Goal: Information Seeking & Learning: Understand process/instructions

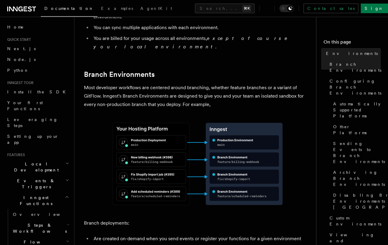
scroll to position [301, 0]
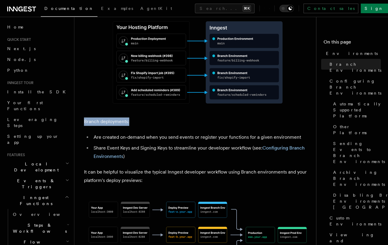
drag, startPoint x: 85, startPoint y: 106, endPoint x: 129, endPoint y: 106, distance: 43.8
click at [129, 117] on p "Branch deployments:" at bounding box center [197, 121] width 227 height 8
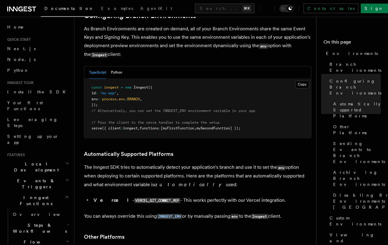
scroll to position [593, 0]
drag, startPoint x: 153, startPoint y: 186, endPoint x: 114, endPoint y: 186, distance: 38.7
click at [134, 198] on code "VERCEL_GIT_COMMIT_REF" at bounding box center [157, 200] width 46 height 5
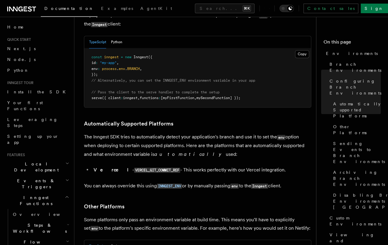
scroll to position [622, 0]
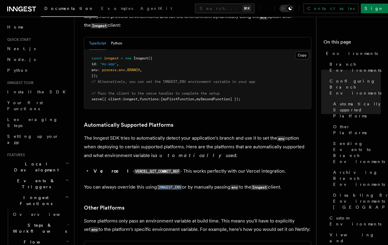
drag, startPoint x: 201, startPoint y: 141, endPoint x: 81, endPoint y: 124, distance: 121.1
click at [81, 124] on div "Platform Manage Environments Inngest accounts all have multiple environments th…" at bounding box center [207, 237] width 266 height 1718
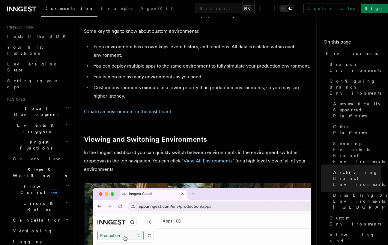
scroll to position [52, 0]
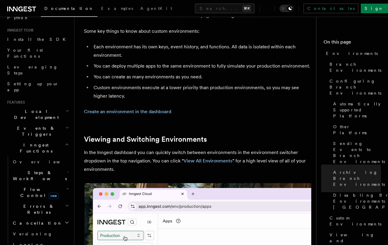
click at [53, 106] on h2 "Local Development" at bounding box center [38, 114] width 66 height 17
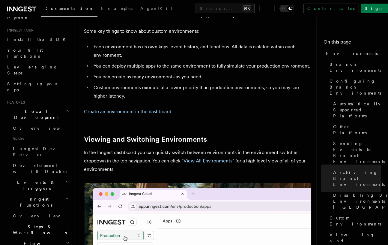
click at [33, 179] on span "Events & Triggers" at bounding box center [35, 185] width 61 height 12
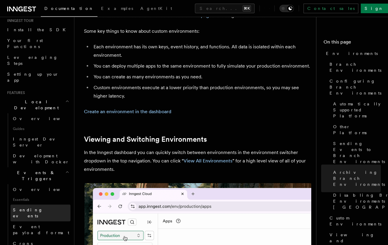
scroll to position [105, 0]
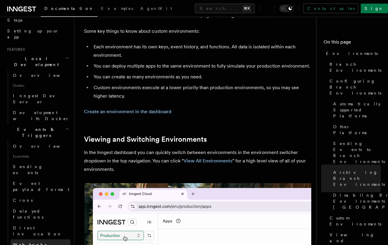
click at [43, 239] on link "Webhooks" at bounding box center [40, 244] width 60 height 11
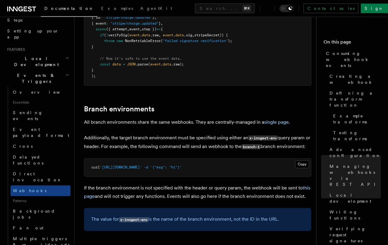
scroll to position [1952, 0]
drag, startPoint x: 148, startPoint y: 138, endPoint x: 163, endPoint y: 138, distance: 14.4
click at [142, 165] on span "'[URL][DOMAIN_NAME]'" at bounding box center [121, 167] width 42 height 4
click at [160, 158] on pre "curl '[URL][DOMAIN_NAME]' -d '{"msg": "hi"}'" at bounding box center [197, 167] width 227 height 18
drag, startPoint x: 142, startPoint y: 138, endPoint x: 159, endPoint y: 138, distance: 16.8
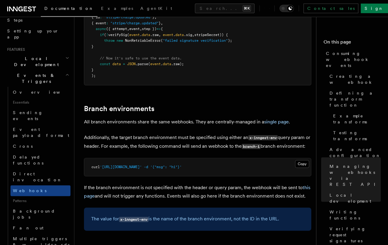
click at [142, 165] on span "'[URL][DOMAIN_NAME]'" at bounding box center [121, 167] width 42 height 4
click at [158, 158] on pre "curl '[URL][DOMAIN_NAME]' -d '{"msg": "hi"}'" at bounding box center [197, 167] width 227 height 18
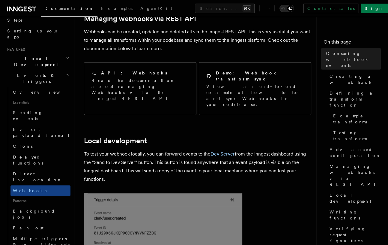
scroll to position [1286, 0]
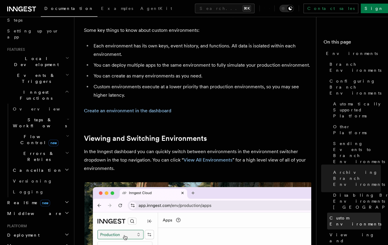
click at [351, 215] on span "Custom Environments" at bounding box center [356, 221] width 52 height 12
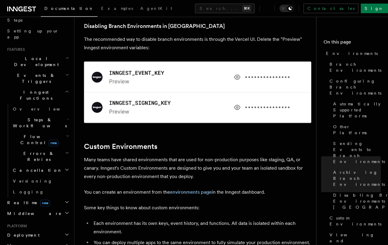
scroll to position [1108, 0]
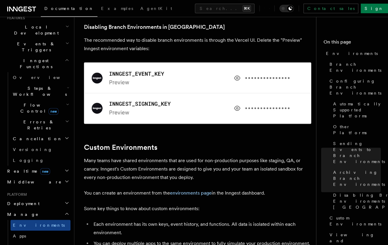
scroll to position [141, 0]
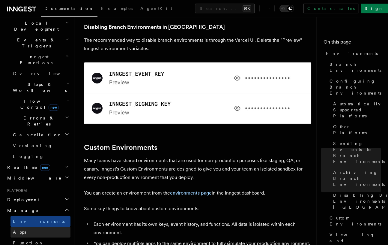
click at [31, 226] on link "Apps" at bounding box center [40, 231] width 60 height 11
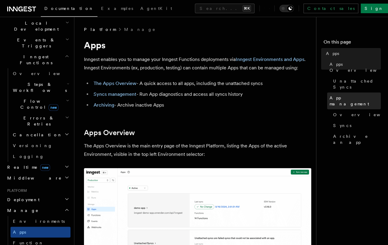
click at [355, 95] on span "App management" at bounding box center [355, 101] width 51 height 12
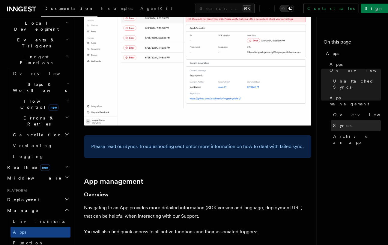
click at [352, 120] on link "Syncs" at bounding box center [356, 125] width 50 height 11
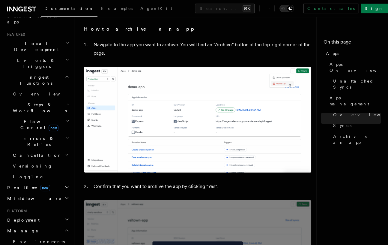
scroll to position [90, 0]
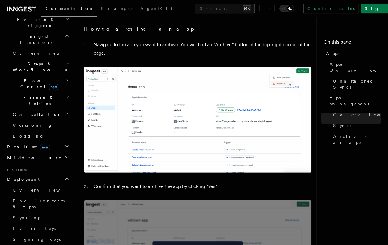
scroll to position [177, 0]
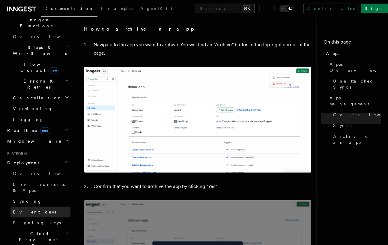
click at [41, 206] on link "Event keys" at bounding box center [40, 211] width 60 height 11
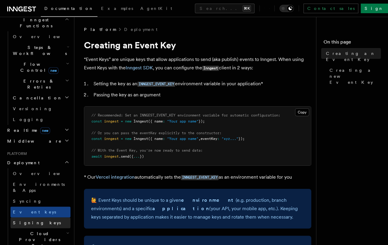
click at [37, 220] on span "Signing keys" at bounding box center [37, 222] width 48 height 5
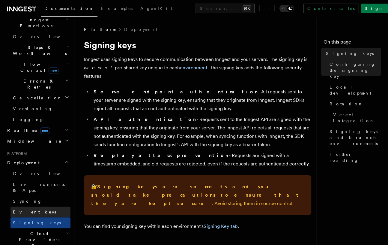
click at [42, 206] on link "Event keys" at bounding box center [40, 211] width 60 height 11
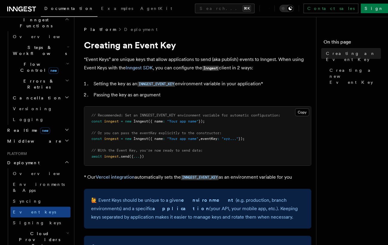
click at [251, 175] on p "* Our Vercel integration automatically sets the INNGEST_EVENT_KEY as an environ…" at bounding box center [197, 177] width 227 height 9
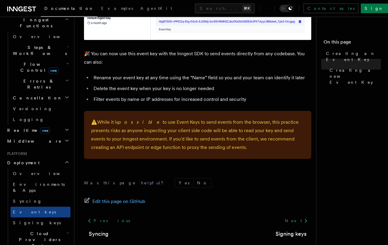
scroll to position [425, 0]
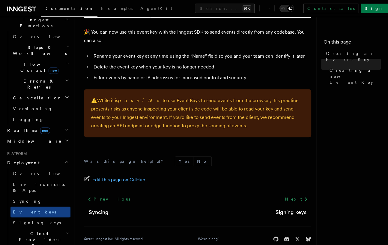
click at [58, 228] on h2 "Cloud Providers Setup" at bounding box center [40, 239] width 60 height 23
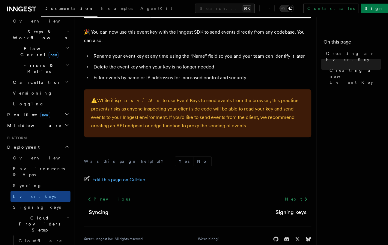
scroll to position [195, 0]
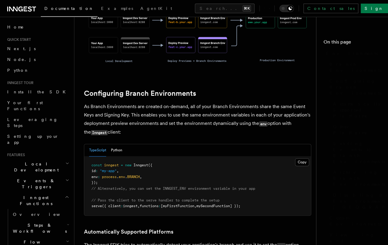
scroll to position [516, 0]
